Goal: Connect with others: Share content

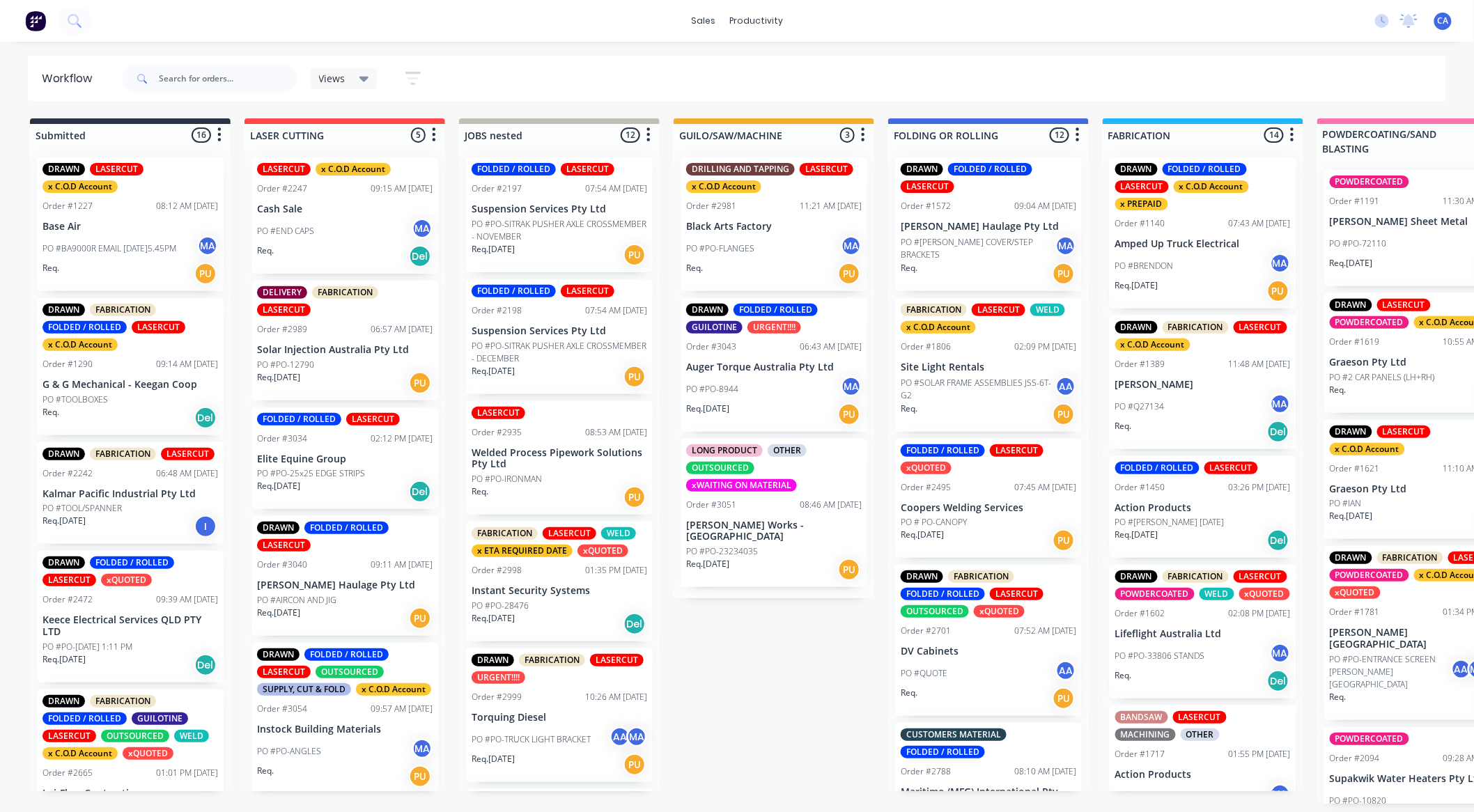
click at [226, 88] on div at bounding box center [209, 78] width 174 height 42
click at [231, 85] on input "text" at bounding box center [228, 78] width 138 height 28
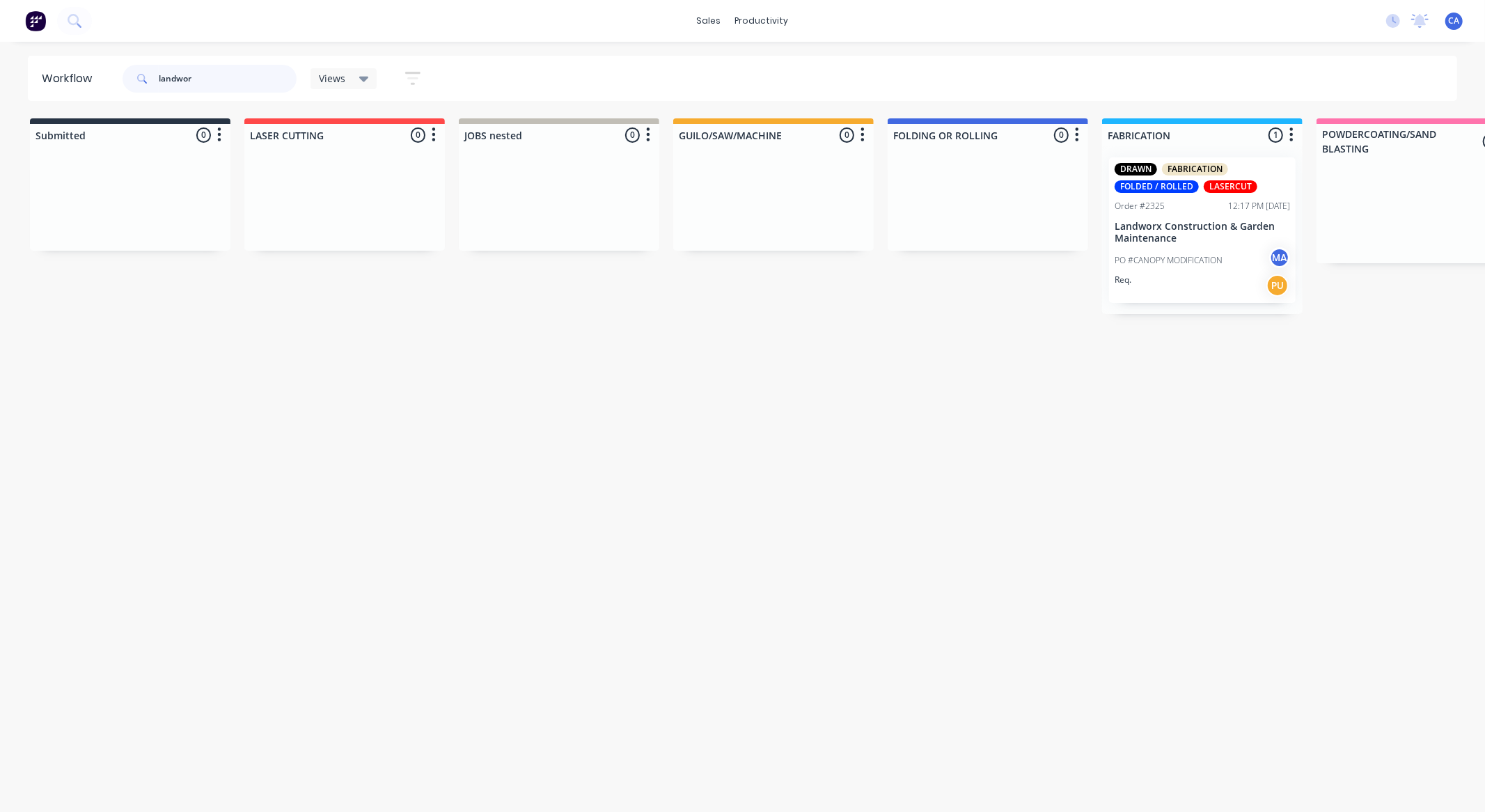
type input "landwor"
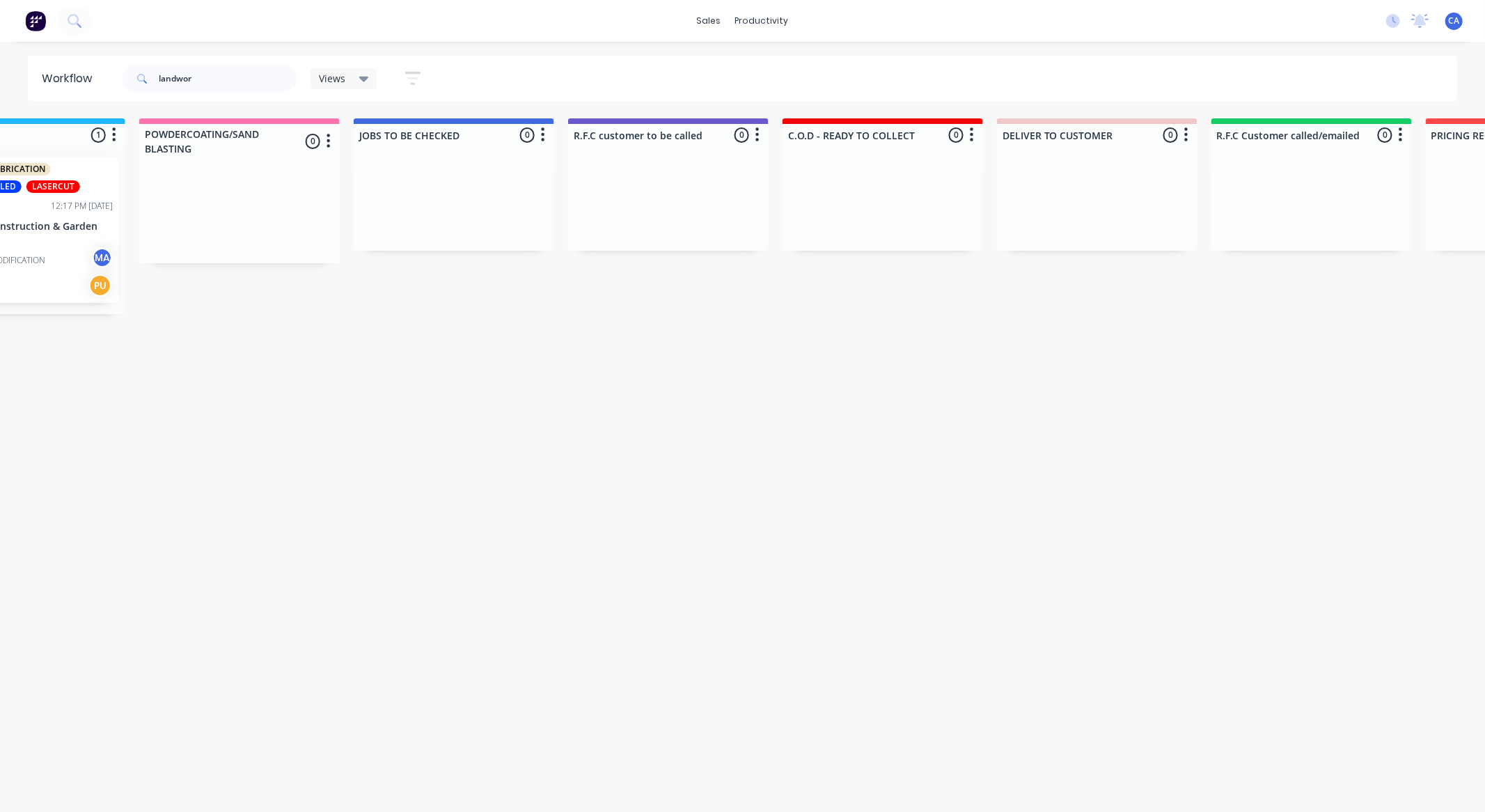
drag, startPoint x: 783, startPoint y: 353, endPoint x: 1000, endPoint y: 347, distance: 217.1
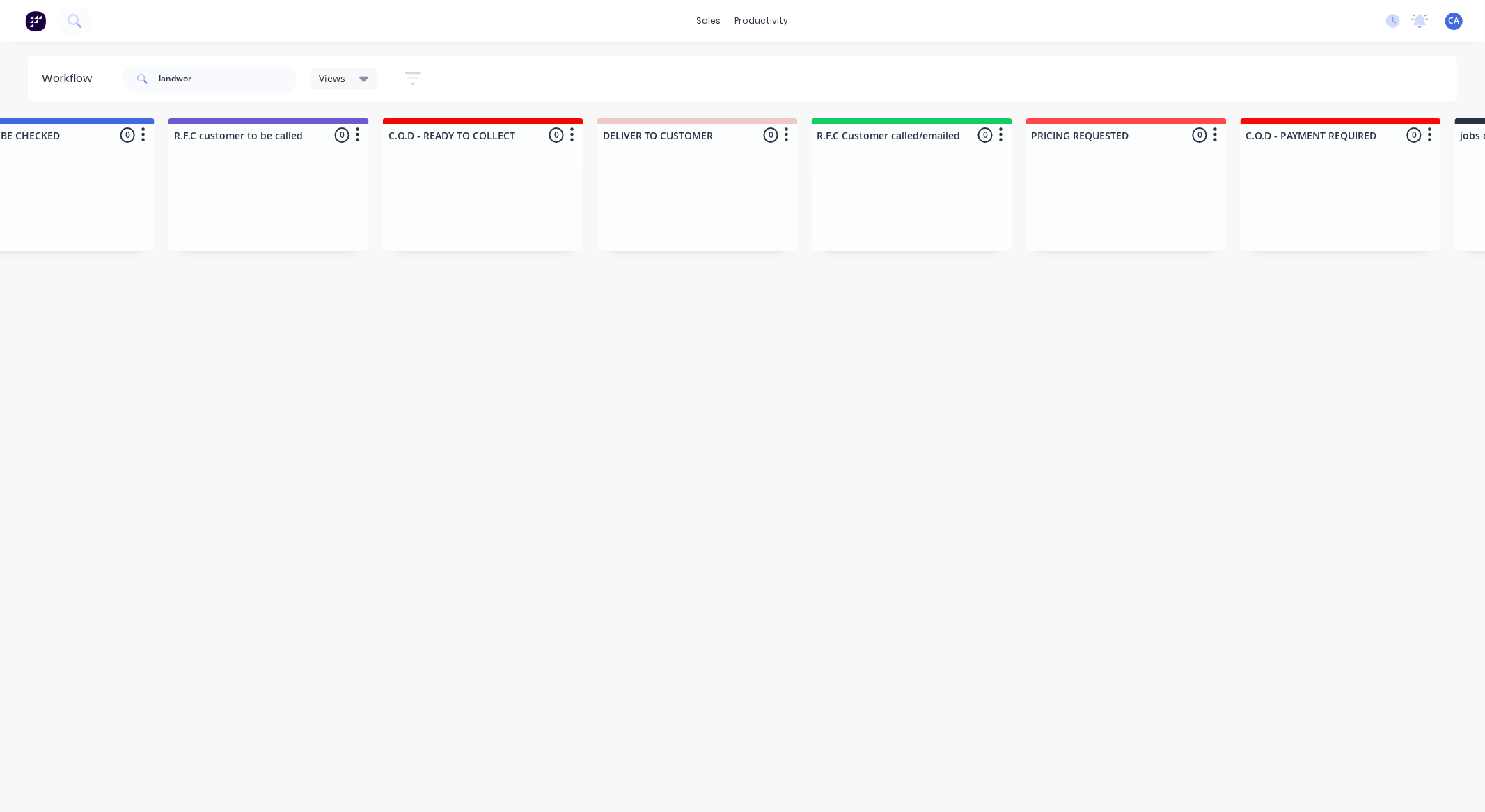
scroll to position [0, 454]
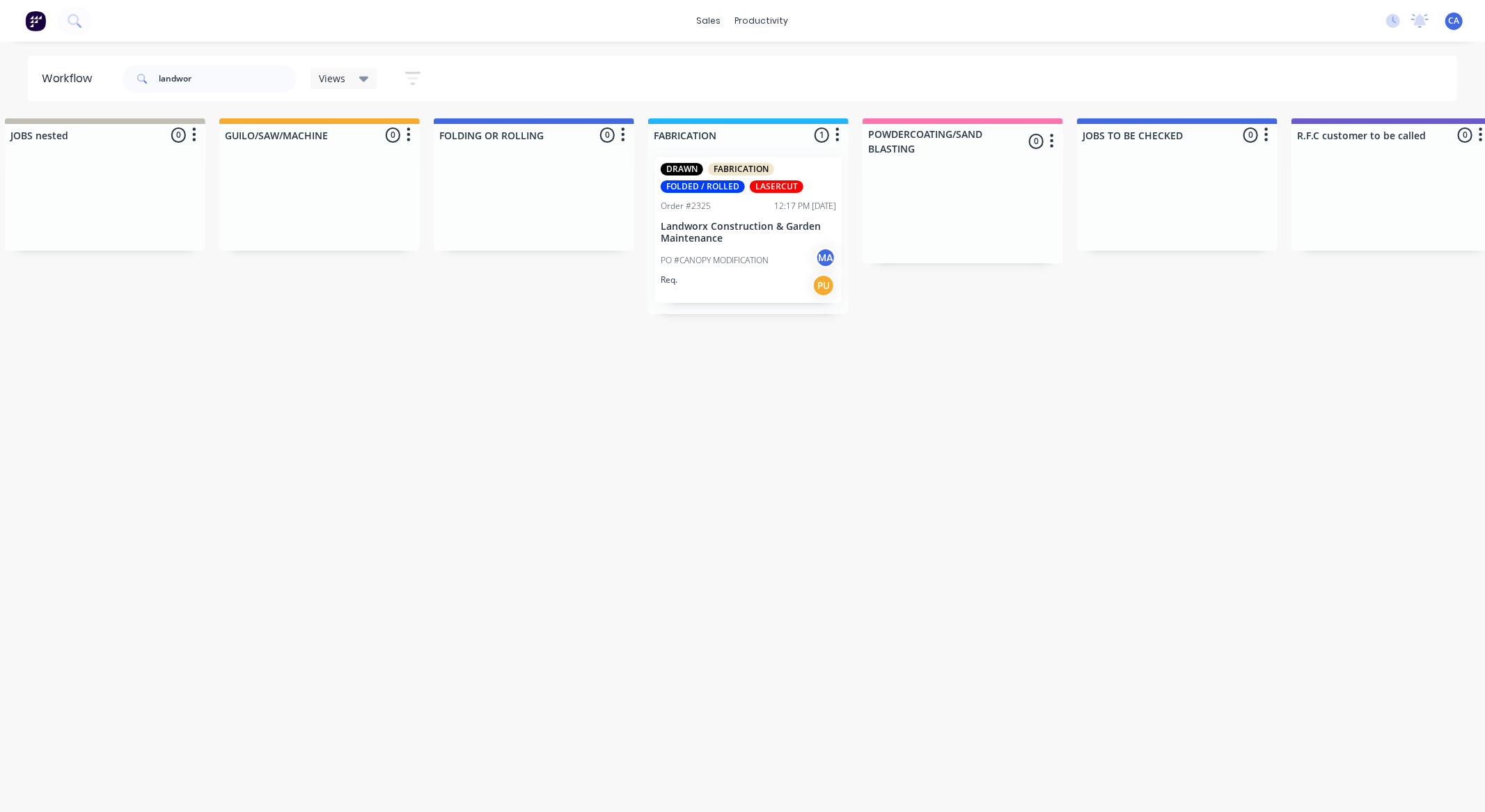
drag, startPoint x: 747, startPoint y: 288, endPoint x: 528, endPoint y: 295, distance: 219.1
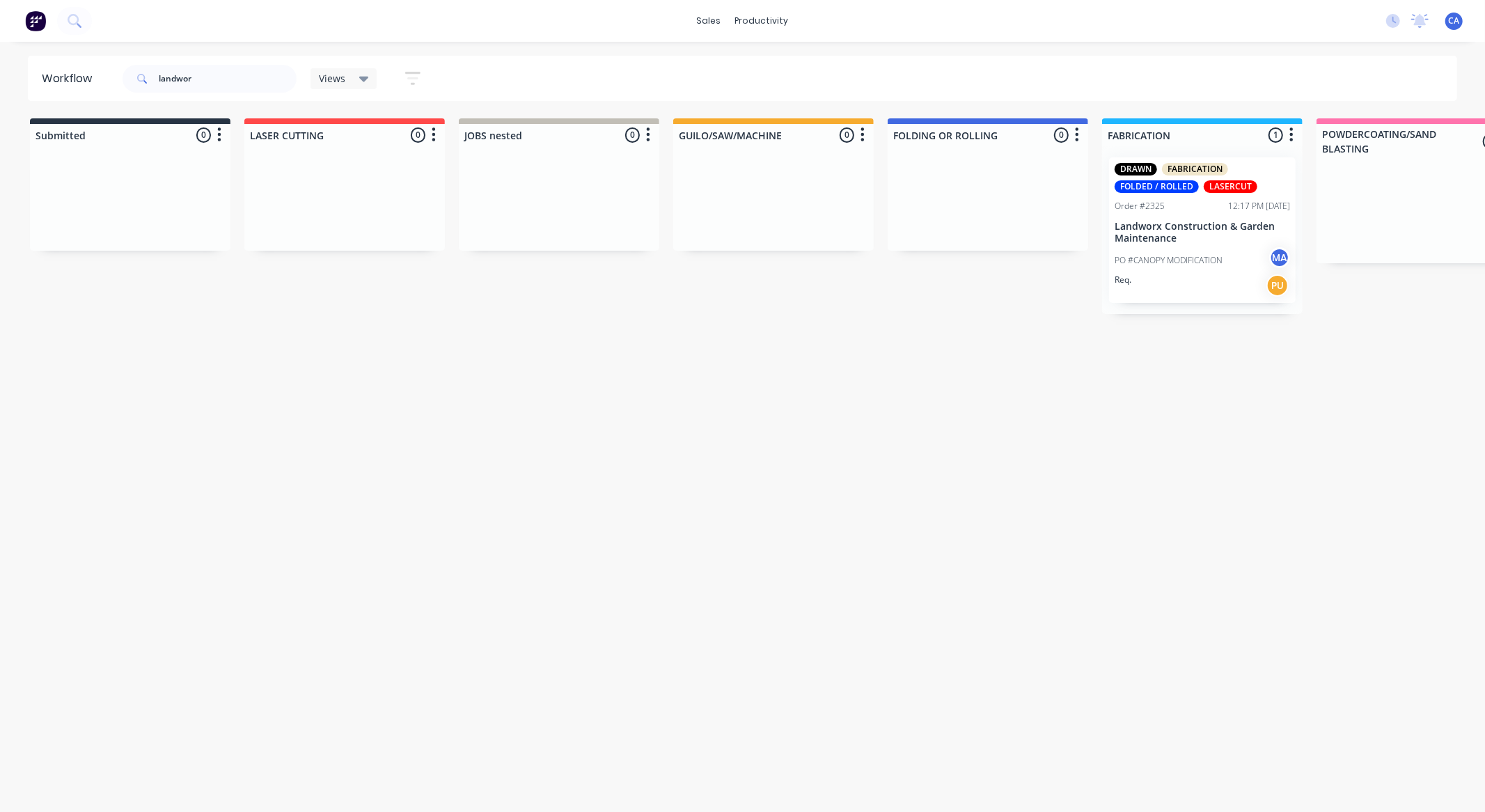
click at [1140, 231] on p "Landworx Construction & Garden Maintenance" at bounding box center [1202, 232] width 175 height 24
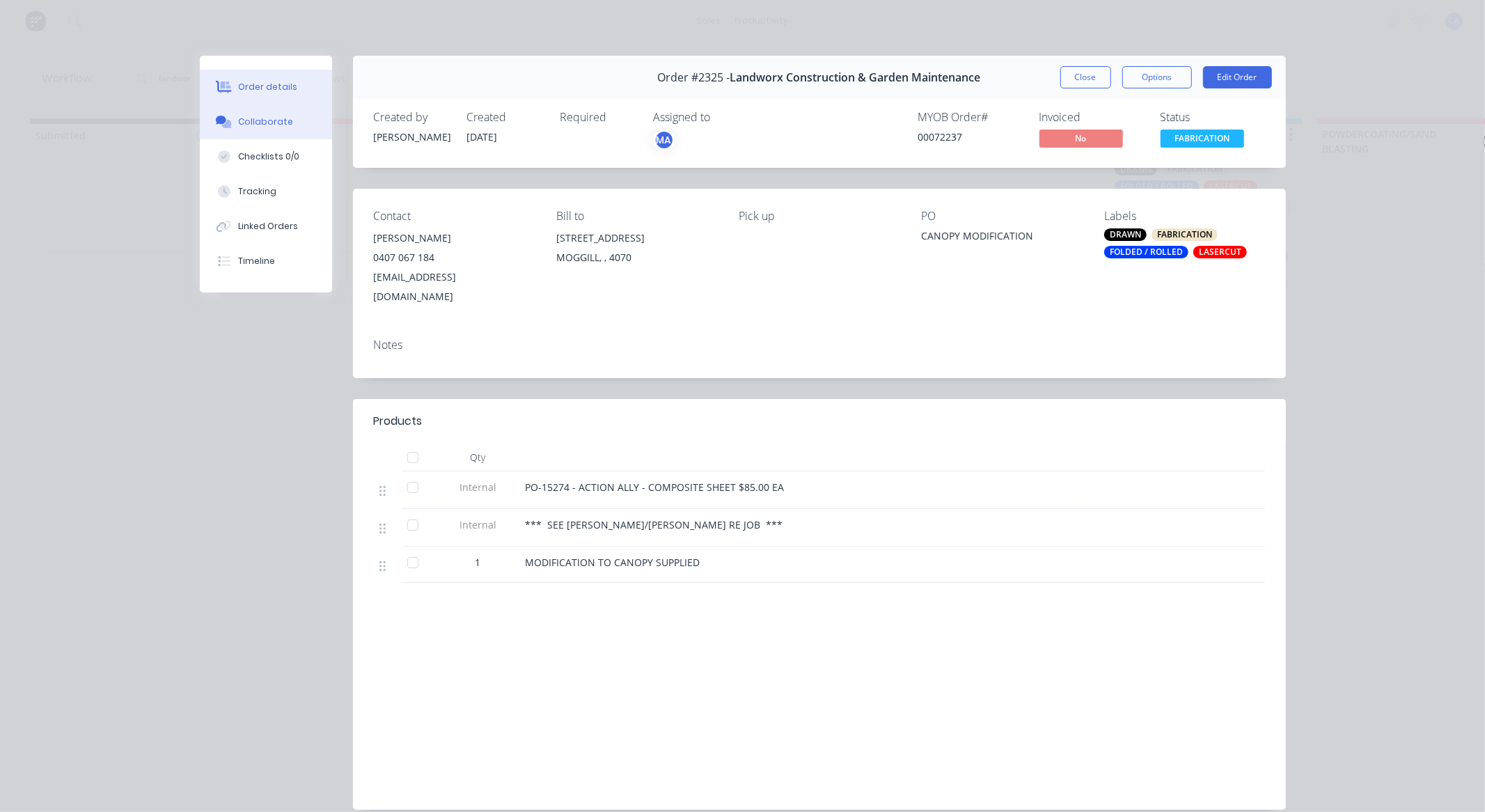
click at [261, 117] on div "Collaborate" at bounding box center [265, 122] width 55 height 13
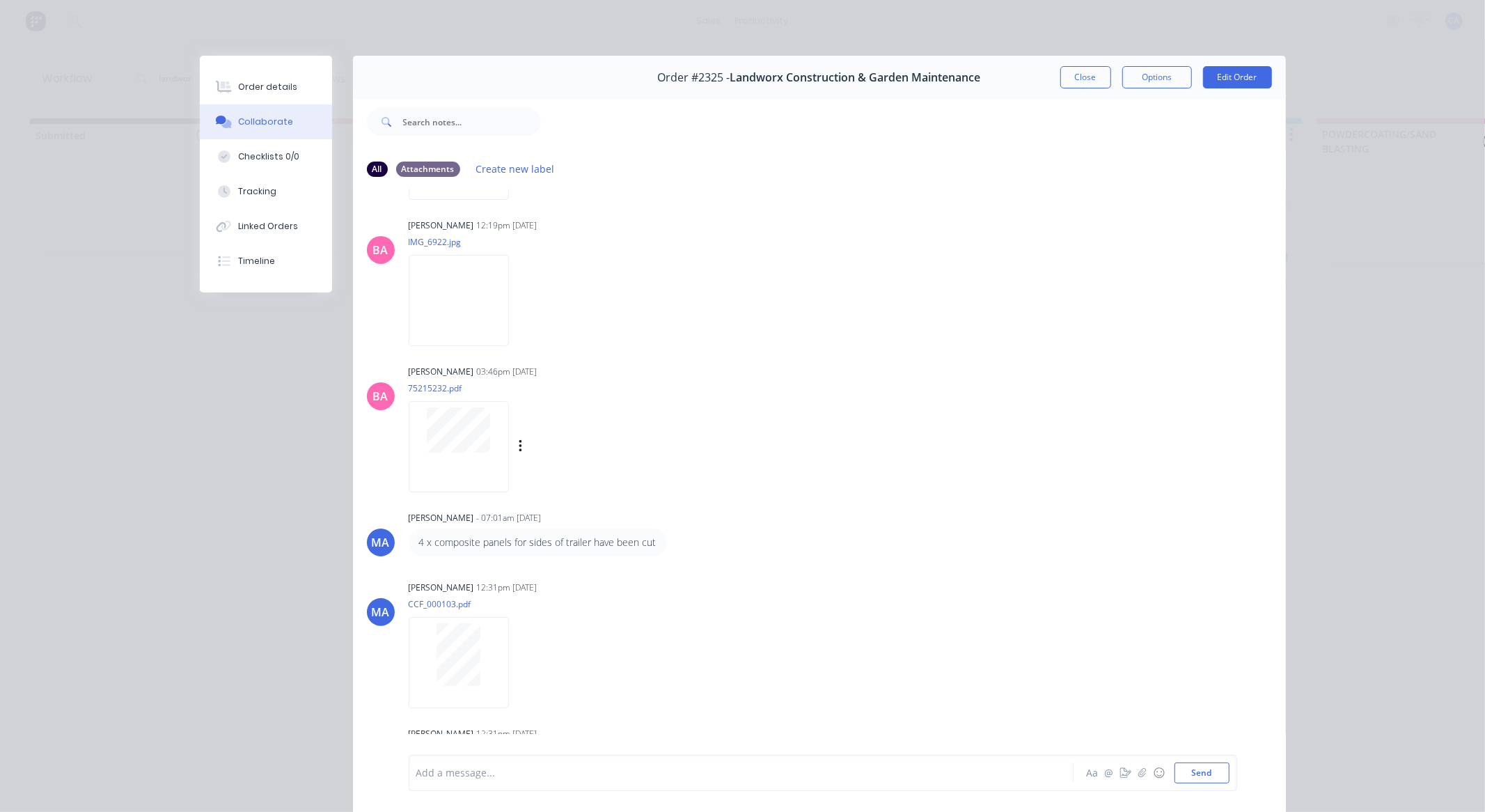
scroll to position [130, 0]
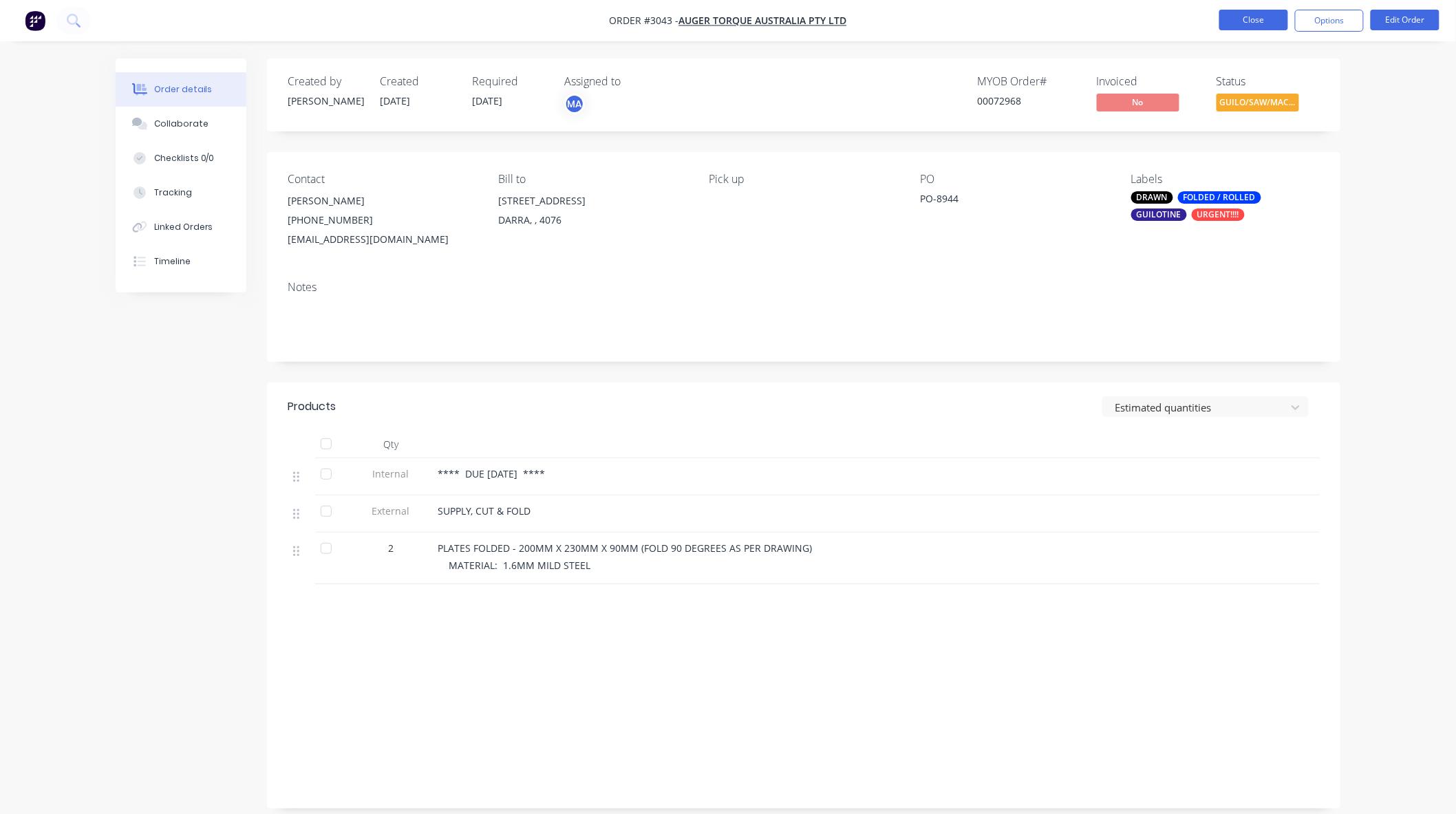
click at [1245, 9] on button "Close" at bounding box center [1254, 20] width 69 height 20
